Goal: Register for event/course

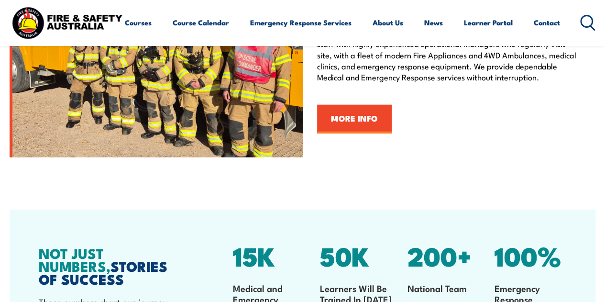
scroll to position [1171, 0]
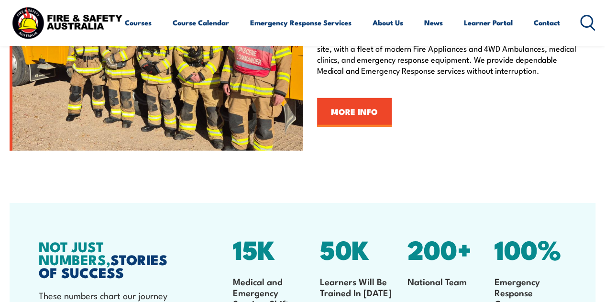
click at [173, 34] on link "Course Calendar" at bounding box center [201, 22] width 56 height 23
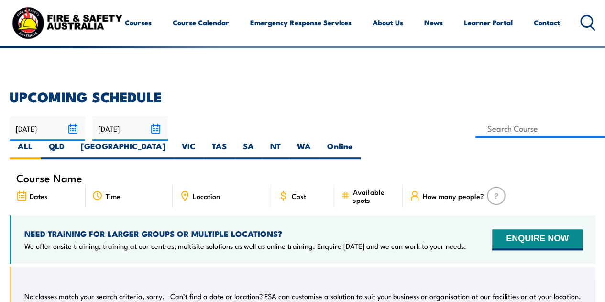
scroll to position [196, 0]
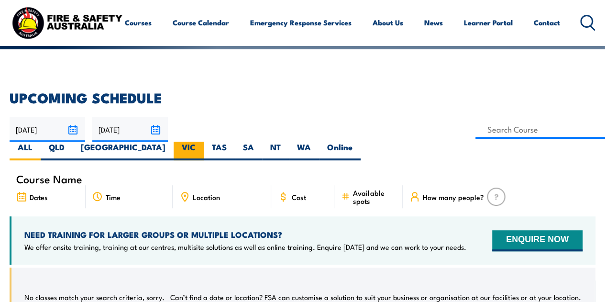
click at [204, 142] on label "VIC" at bounding box center [189, 151] width 30 height 19
click at [202, 142] on input "VIC" at bounding box center [199, 145] width 6 height 6
radio input "true"
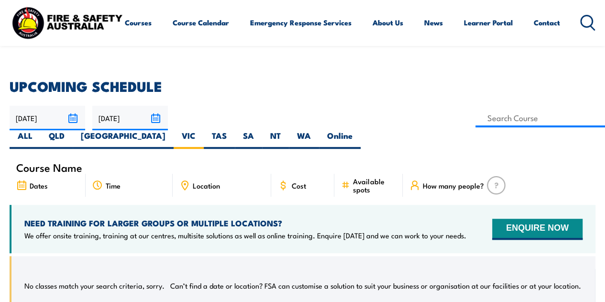
scroll to position [201, 0]
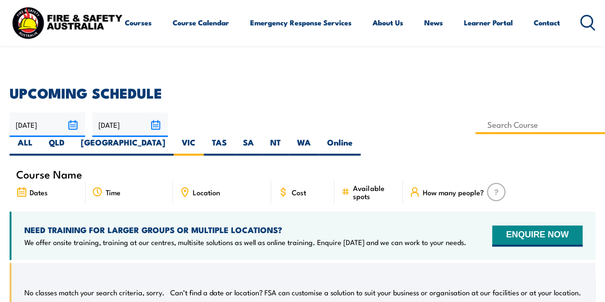
click at [475, 119] on input at bounding box center [540, 124] width 130 height 19
type input "Inspect & Test Fire Blankets & Fire Extinguishers Training"
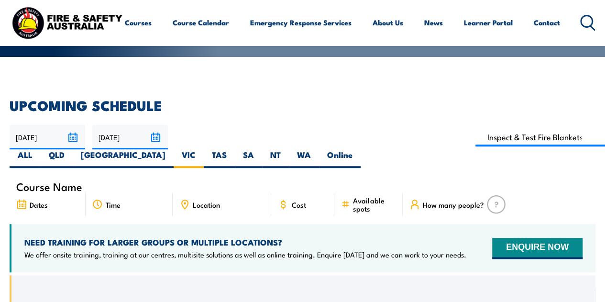
scroll to position [187, 0]
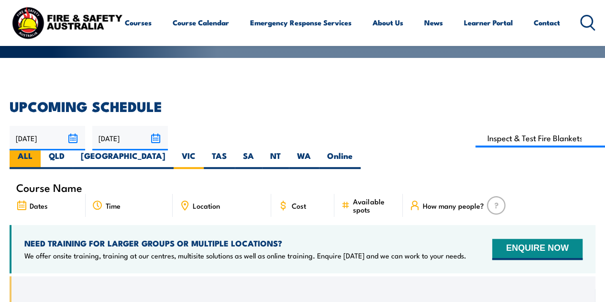
click at [41, 150] on label "ALL" at bounding box center [25, 159] width 31 height 19
click at [39, 150] on input "ALL" at bounding box center [36, 153] width 6 height 6
radio input "true"
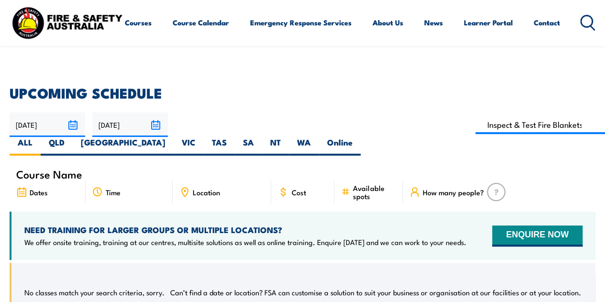
scroll to position [200, 0]
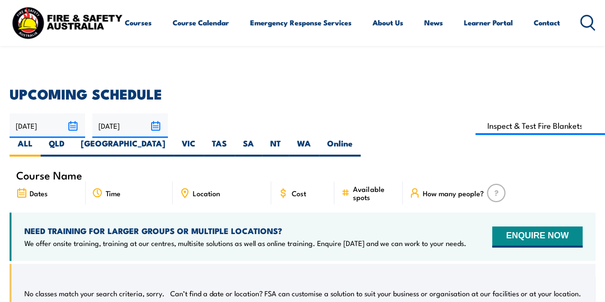
click at [154, 131] on input "20/11/2025" at bounding box center [130, 125] width 76 height 24
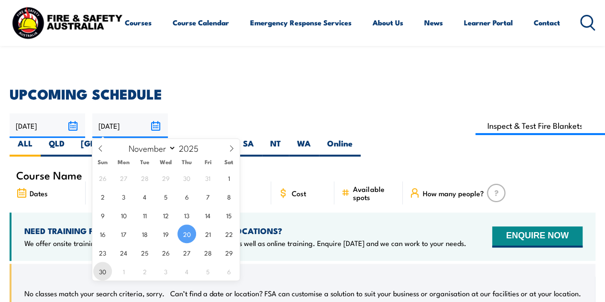
click at [98, 268] on span "30" at bounding box center [102, 271] width 19 height 19
type input "30/11/2025"
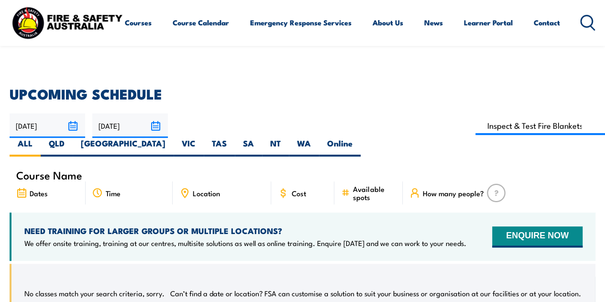
scroll to position [198, 0]
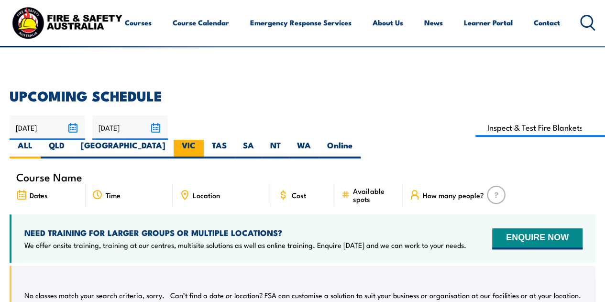
click at [204, 140] on label "VIC" at bounding box center [189, 149] width 30 height 19
click at [202, 140] on input "VIC" at bounding box center [199, 143] width 6 height 6
radio input "true"
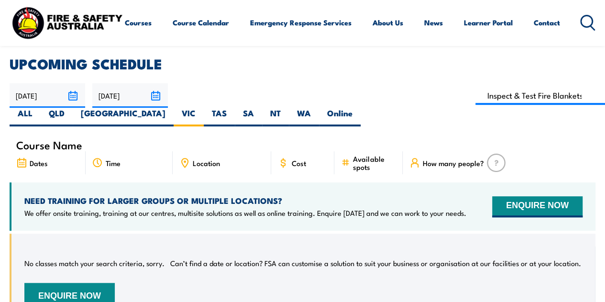
scroll to position [229, 0]
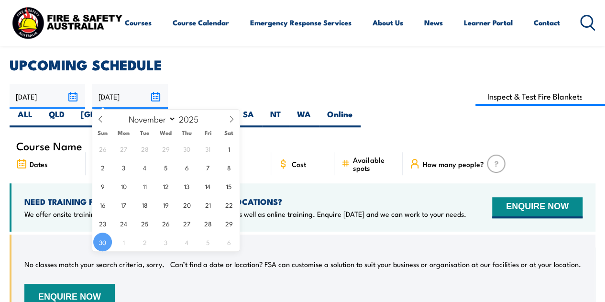
click at [154, 91] on input "30/11/2025" at bounding box center [130, 96] width 76 height 24
click at [202, 120] on span at bounding box center [204, 122] width 7 height 6
click at [204, 113] on span at bounding box center [204, 116] width 7 height 6
type input "2025"
click at [159, 119] on select "January February March April May June July August September October November De…" at bounding box center [150, 118] width 52 height 12
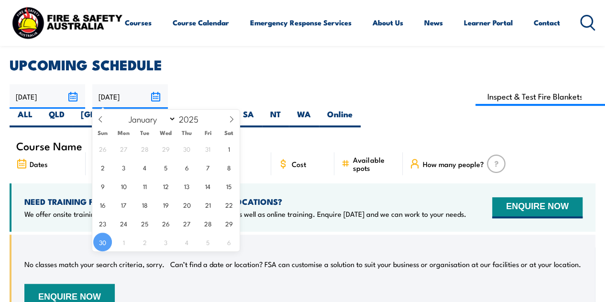
select select "11"
click at [124, 112] on select "January February March April May June July August September October November De…" at bounding box center [150, 118] width 52 height 12
click at [165, 223] on span "31" at bounding box center [165, 223] width 19 height 19
type input "[DATE]"
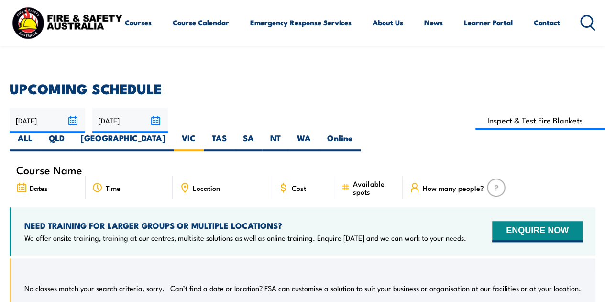
scroll to position [204, 0]
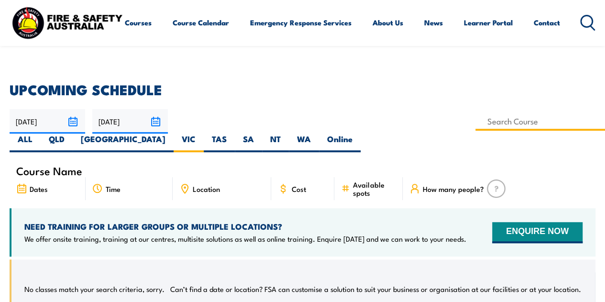
click at [475, 126] on input at bounding box center [540, 121] width 130 height 19
type input "Work Safely at Heights Training"
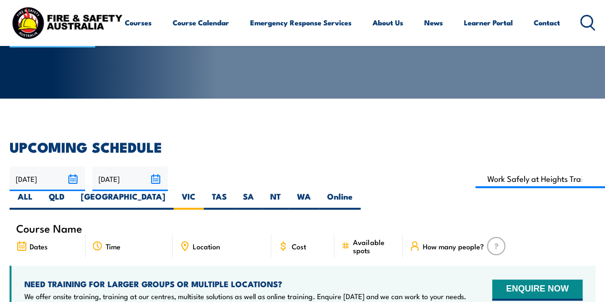
scroll to position [146, 0]
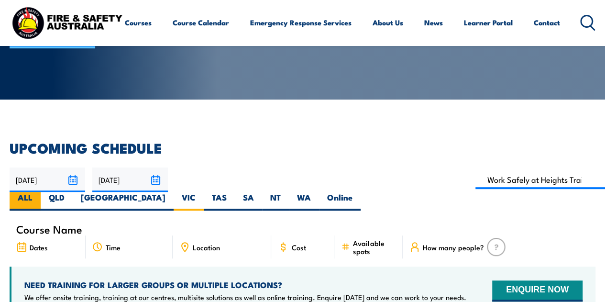
click at [41, 192] on label "ALL" at bounding box center [25, 201] width 31 height 19
click at [39, 192] on input "ALL" at bounding box center [36, 195] width 6 height 6
radio input "true"
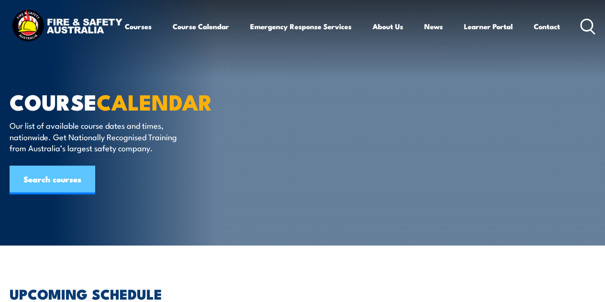
click at [67, 174] on link "Search courses" at bounding box center [53, 179] width 86 height 29
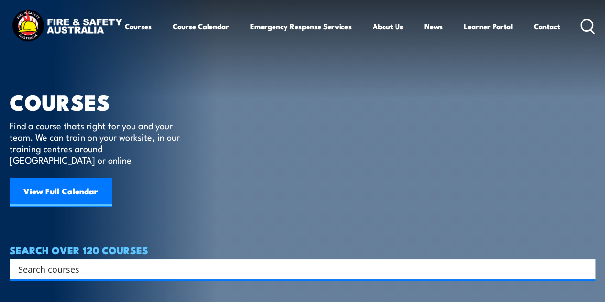
click at [236, 262] on input "Search input" at bounding box center [296, 269] width 556 height 14
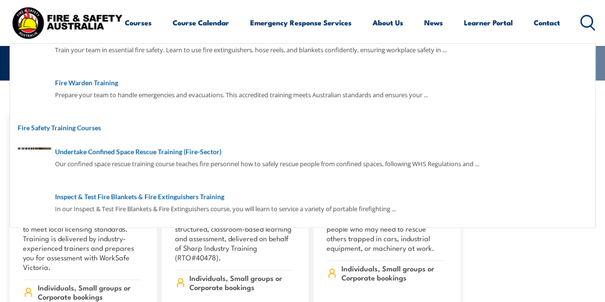
scroll to position [248, 0]
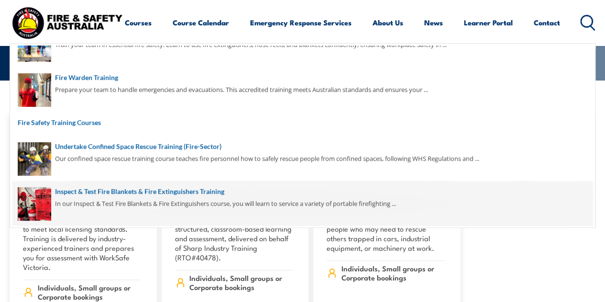
type input "fire"
click at [196, 194] on span at bounding box center [302, 203] width 580 height 45
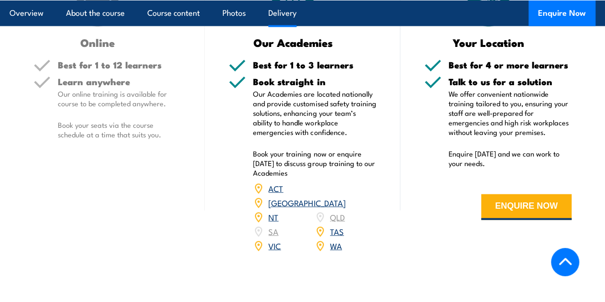
scroll to position [951, 0]
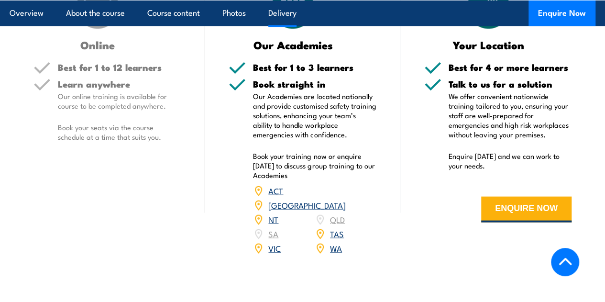
click at [277, 252] on link "VIC" at bounding box center [274, 247] width 12 height 11
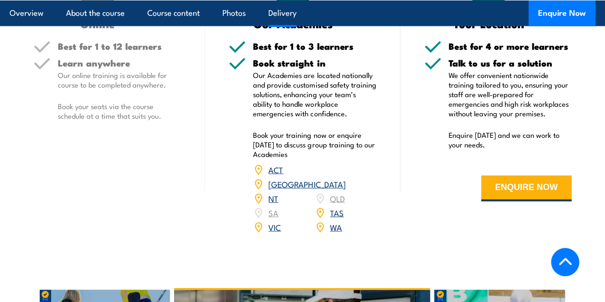
scroll to position [975, 0]
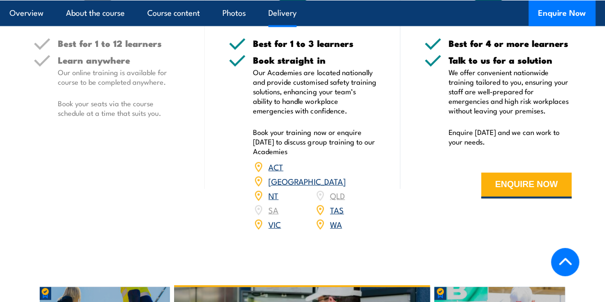
click at [276, 228] on link "VIC" at bounding box center [274, 223] width 12 height 11
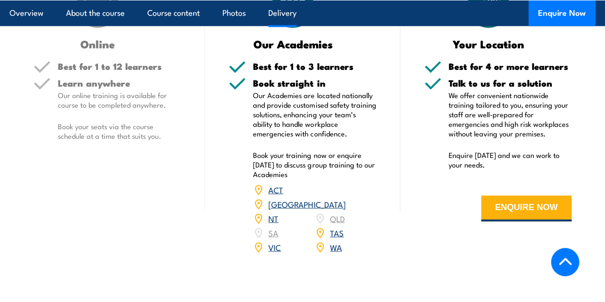
scroll to position [894, 0]
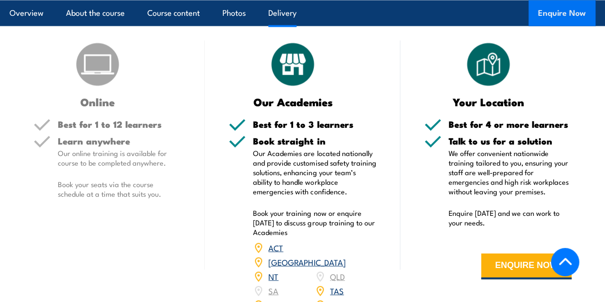
click at [553, 14] on button "Enquire Now" at bounding box center [561, 13] width 67 height 26
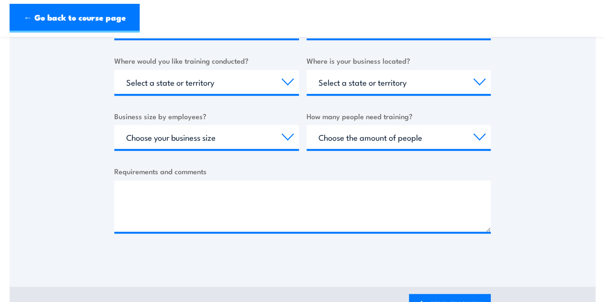
scroll to position [368, 0]
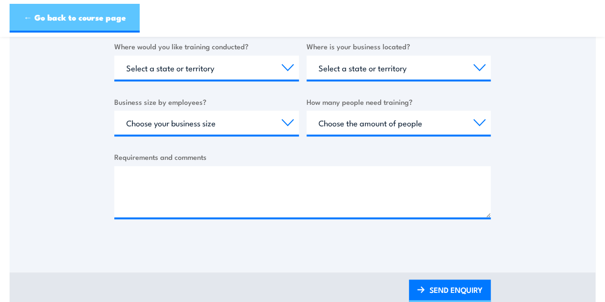
click at [92, 22] on link "← Go back to course page" at bounding box center [75, 18] width 130 height 29
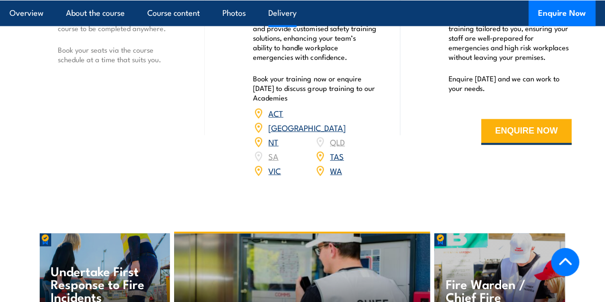
scroll to position [1038, 0]
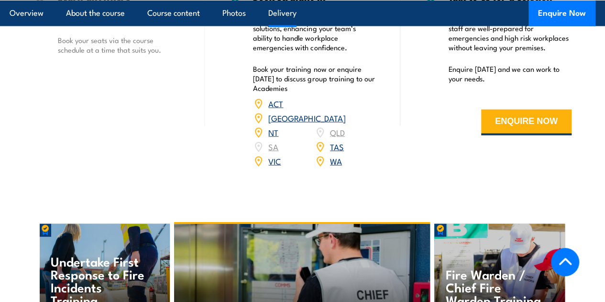
click at [275, 166] on link "VIC" at bounding box center [274, 160] width 12 height 11
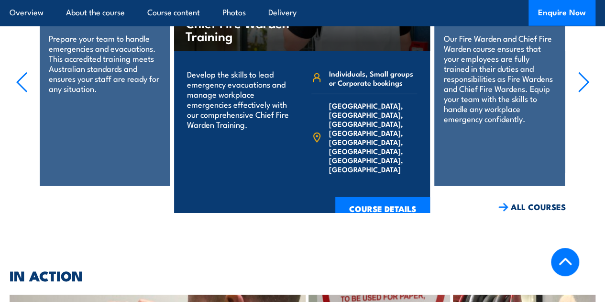
scroll to position [1256, 0]
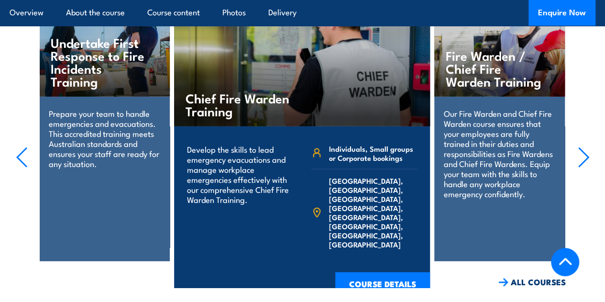
click at [583, 164] on icon "button" at bounding box center [584, 157] width 12 height 21
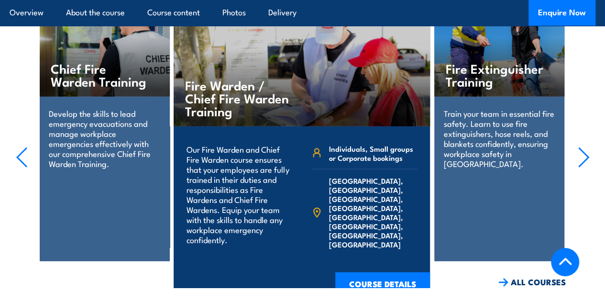
click at [583, 164] on icon "button" at bounding box center [584, 157] width 12 height 21
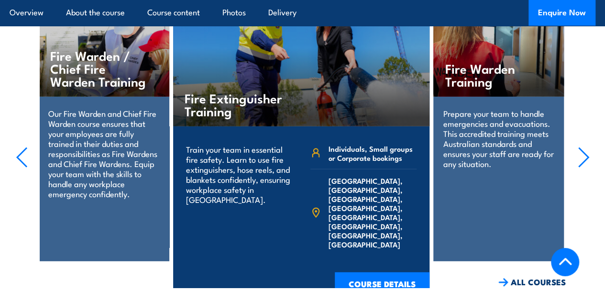
click at [583, 164] on icon "button" at bounding box center [584, 157] width 12 height 21
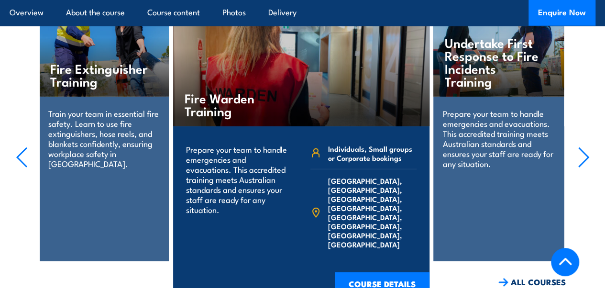
click at [583, 164] on icon "button" at bounding box center [584, 157] width 12 height 21
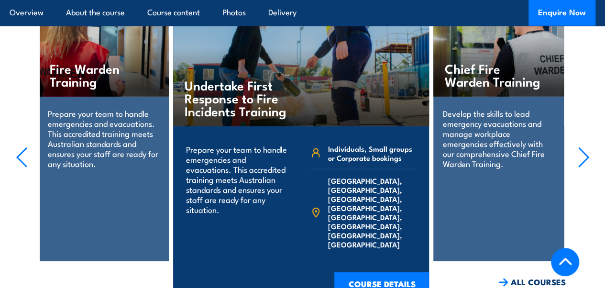
click at [583, 164] on icon "button" at bounding box center [584, 157] width 12 height 21
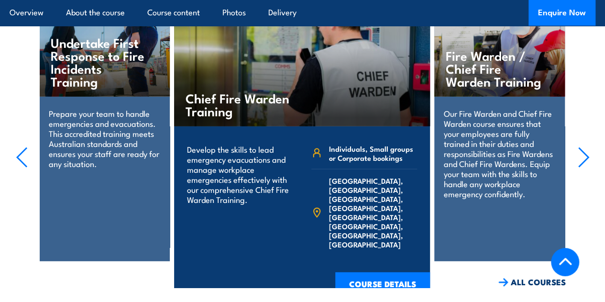
click at [583, 164] on icon "button" at bounding box center [584, 157] width 12 height 21
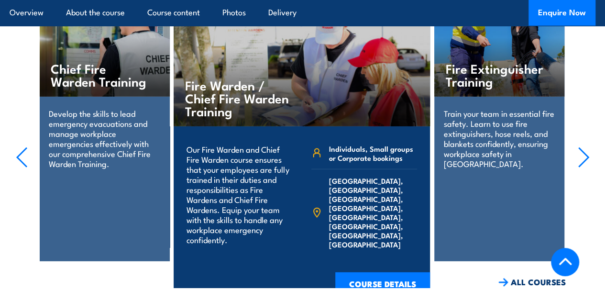
click at [583, 164] on icon "button" at bounding box center [584, 157] width 12 height 21
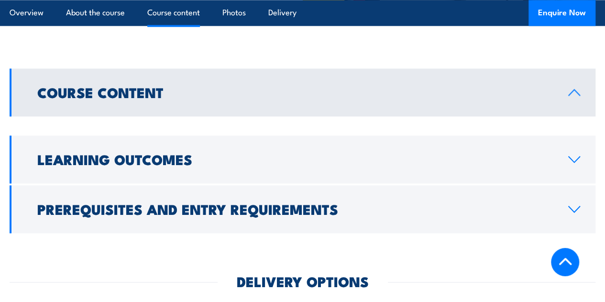
scroll to position [599, 0]
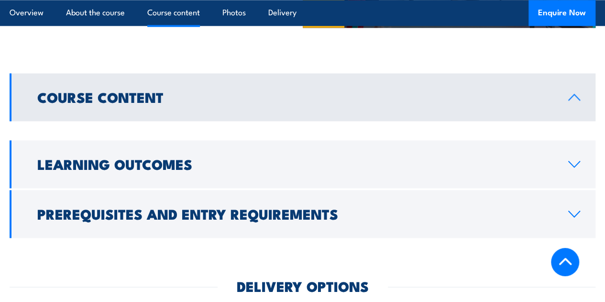
click at [472, 103] on h2 "Course Content" at bounding box center [295, 96] width 516 height 12
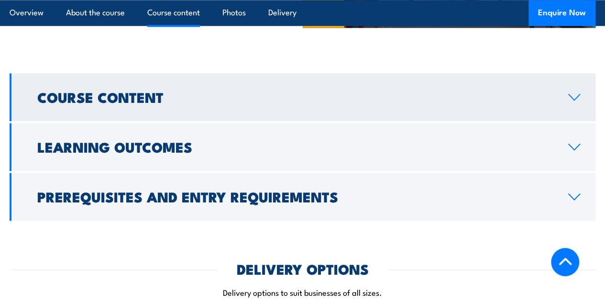
click at [472, 103] on h2 "Course Content" at bounding box center [295, 96] width 516 height 12
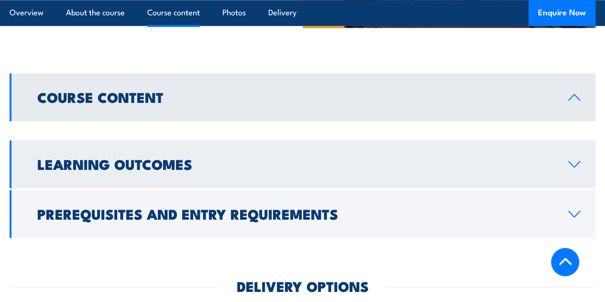
click at [457, 163] on link "Learning Outcomes" at bounding box center [303, 164] width 586 height 48
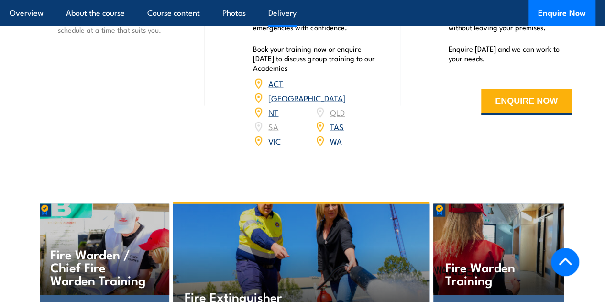
scroll to position [242, 0]
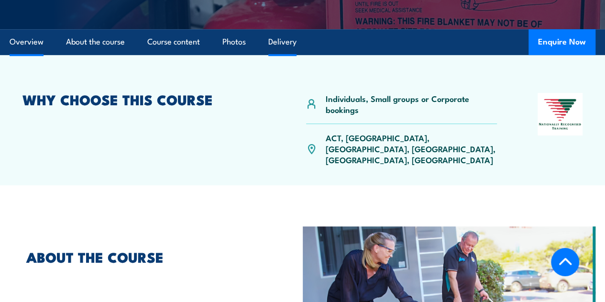
click at [270, 55] on link "Delivery" at bounding box center [282, 41] width 28 height 25
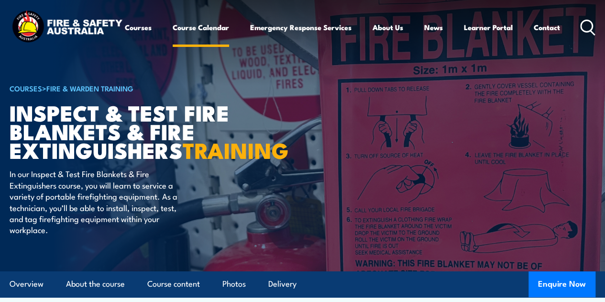
click at [173, 39] on link "Course Calendar" at bounding box center [201, 27] width 56 height 23
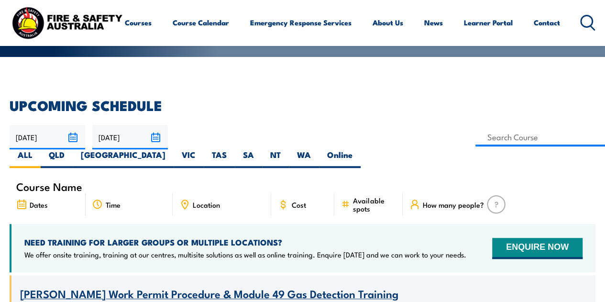
scroll to position [104, 0]
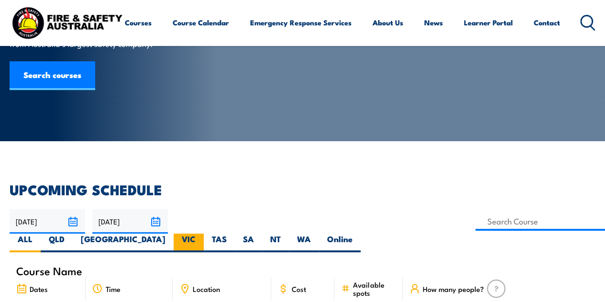
click at [204, 233] on label "VIC" at bounding box center [189, 242] width 30 height 19
click at [202, 233] on input "VIC" at bounding box center [199, 236] width 6 height 6
radio input "true"
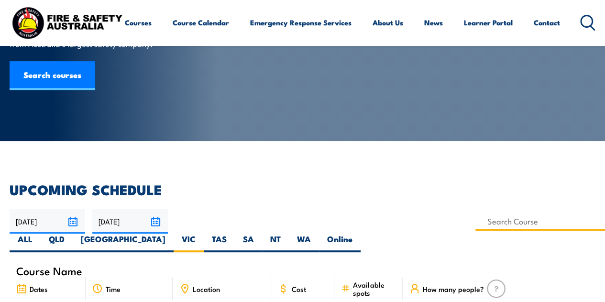
click at [475, 224] on input at bounding box center [540, 221] width 130 height 19
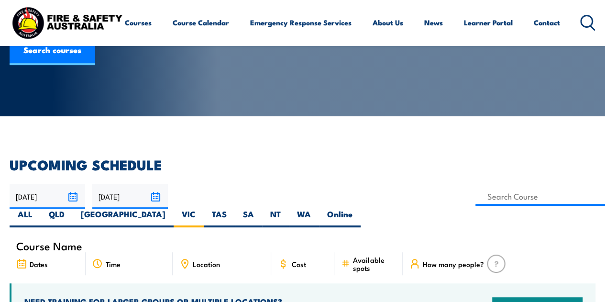
scroll to position [94, 0]
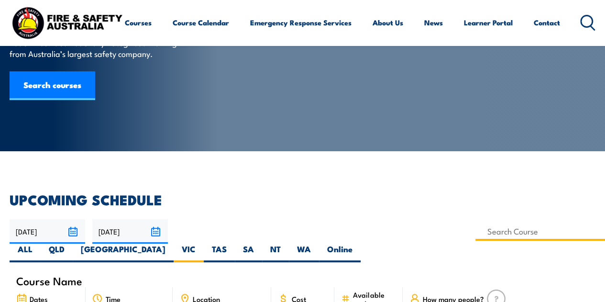
click at [475, 231] on input at bounding box center [540, 231] width 130 height 19
type input "Inspect & Test Fire Blankets & Fire Extinguishers Training"
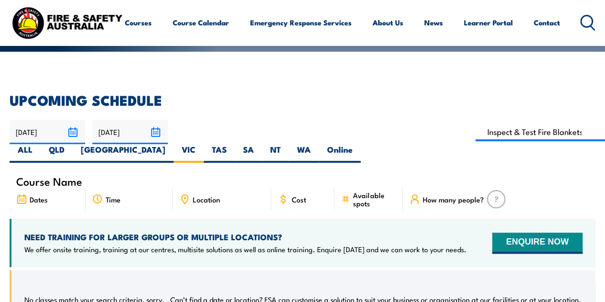
scroll to position [193, 0]
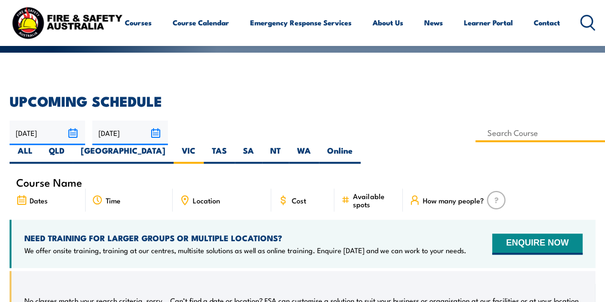
click at [475, 132] on input at bounding box center [540, 132] width 130 height 19
type input "Inspect & Test Fire Blankets & Fire Extinguishers Training"
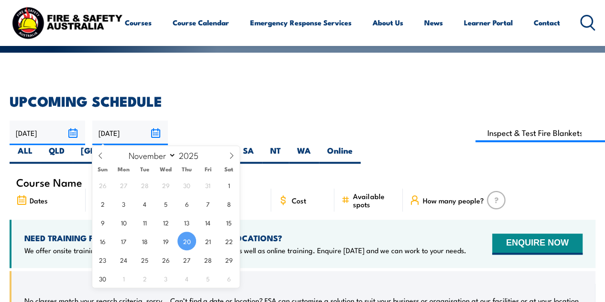
click at [156, 136] on input "[DATE]" at bounding box center [130, 133] width 76 height 24
click at [109, 280] on span "30" at bounding box center [102, 278] width 19 height 19
type input "[DATE]"
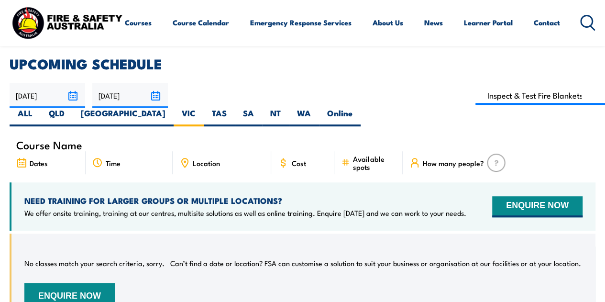
scroll to position [229, 0]
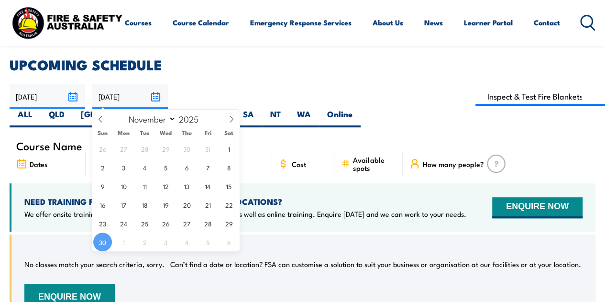
click at [152, 98] on input "[DATE]" at bounding box center [130, 96] width 76 height 24
click at [165, 121] on select "January February March April May June July August September October November De…" at bounding box center [150, 118] width 52 height 12
select select "11"
click at [124, 112] on select "January February March April May June July August September October November De…" at bounding box center [150, 118] width 52 height 12
click at [161, 226] on span "31" at bounding box center [165, 223] width 19 height 19
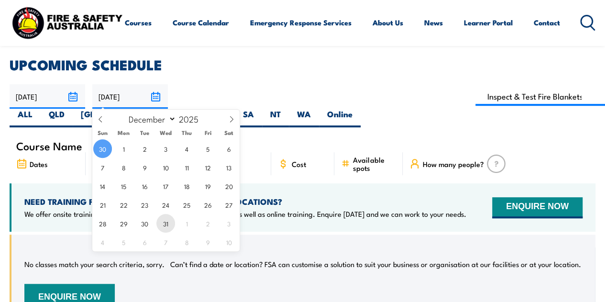
type input "[DATE]"
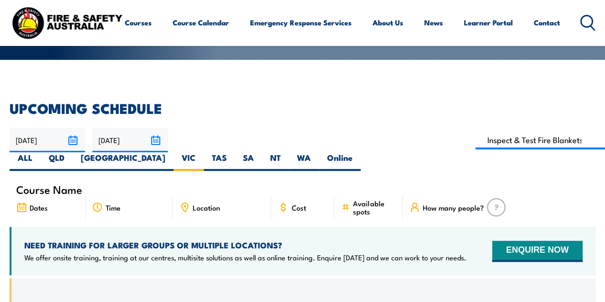
scroll to position [178, 0]
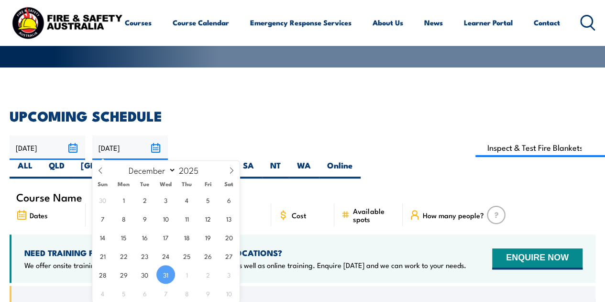
click at [153, 147] on input "31/12/2025" at bounding box center [130, 147] width 76 height 24
click at [189, 169] on input "2025" at bounding box center [192, 169] width 32 height 11
click at [203, 167] on span at bounding box center [204, 167] width 7 height 6
type input "2026"
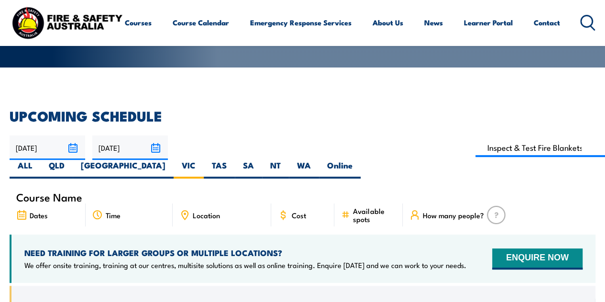
click at [178, 132] on article "UPCOMING SCHEDULE 21/09/2025 31/12/2025" at bounding box center [303, 250] width 586 height 282
click at [151, 148] on input "31/12/2025" at bounding box center [130, 147] width 76 height 24
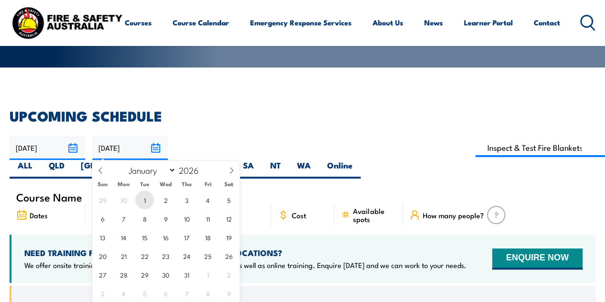
click at [146, 200] on span "1" at bounding box center [144, 199] width 19 height 19
type input "[DATE]"
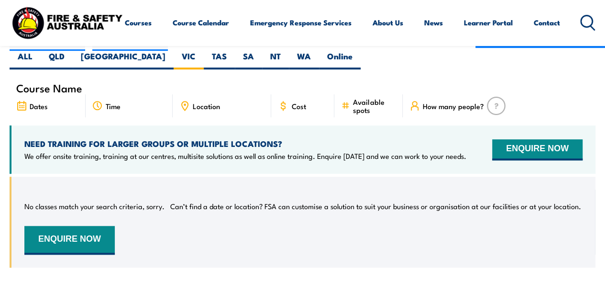
scroll to position [162, 0]
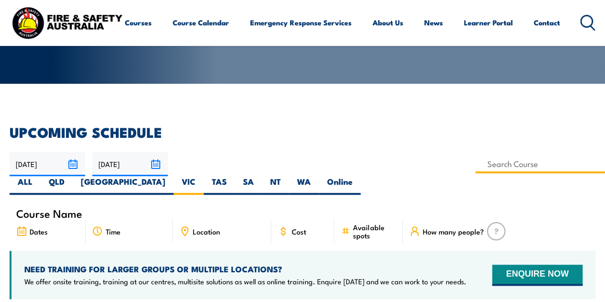
click at [475, 166] on input at bounding box center [540, 163] width 130 height 19
type input "Fire Extinguisher Training"
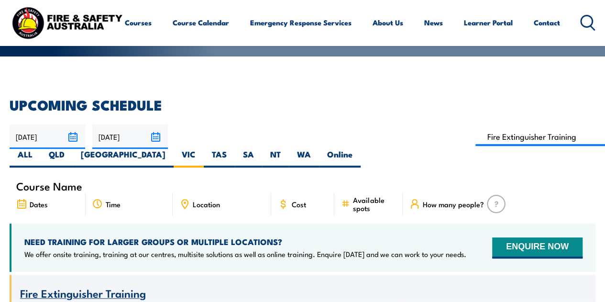
scroll to position [187, 0]
